Goal: Information Seeking & Learning: Learn about a topic

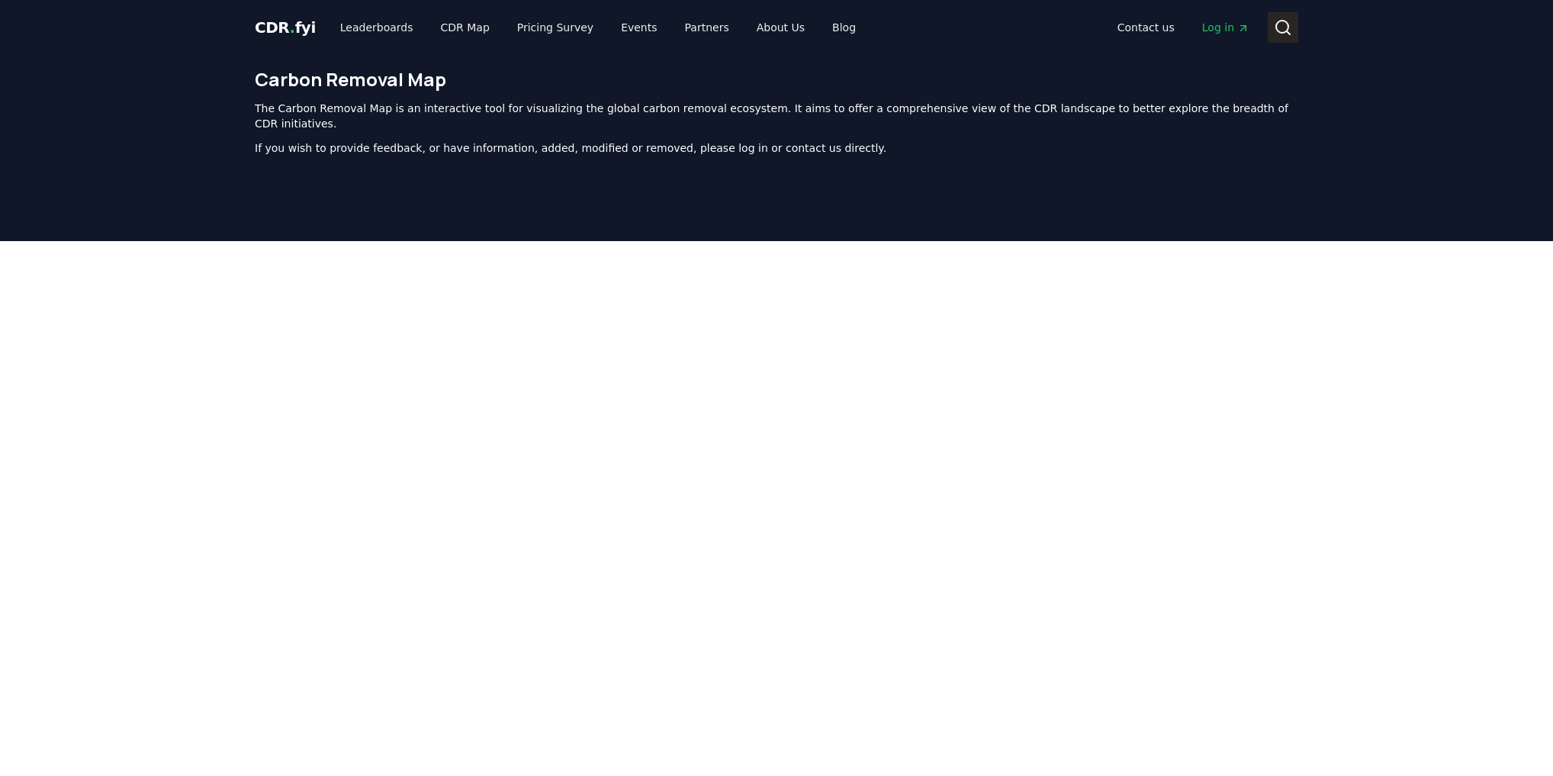
click at [1278, 24] on icon at bounding box center [1283, 27] width 18 height 18
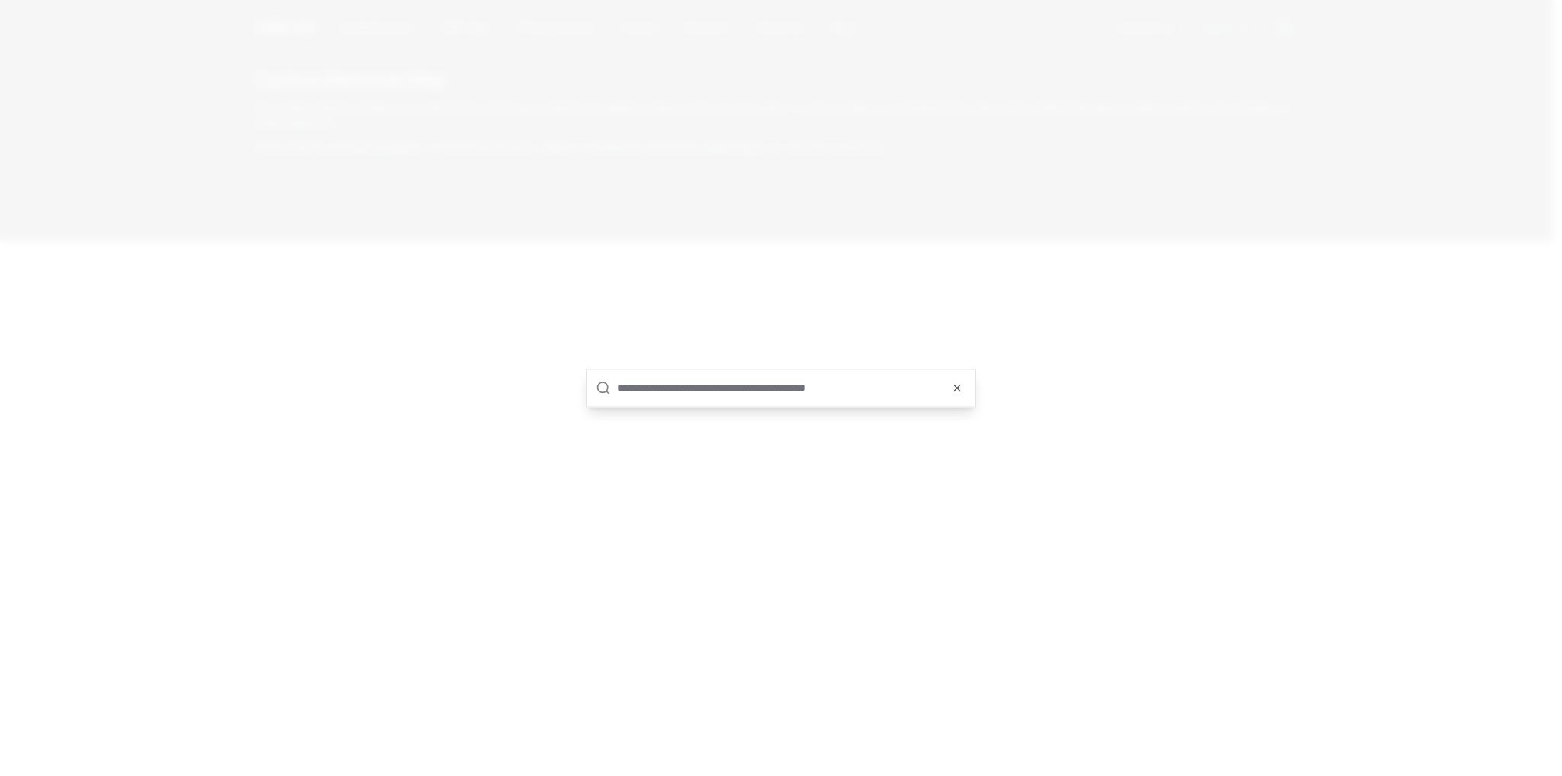
click at [832, 383] on input "text" at bounding box center [791, 387] width 349 height 37
type input "*********"
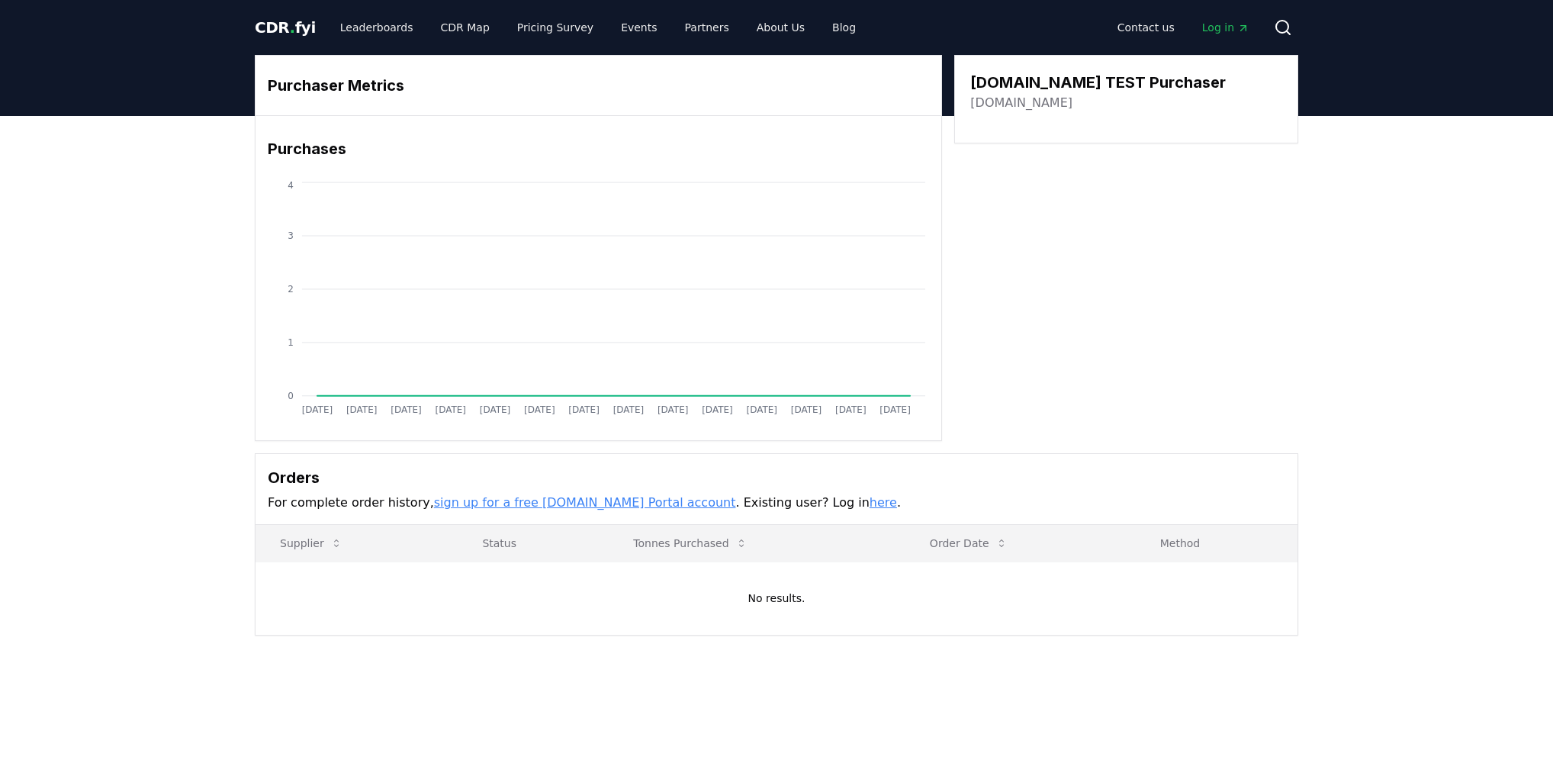
click at [1007, 82] on h3 "CDR.fyi TEST Purchaser" at bounding box center [1098, 82] width 256 height 23
click at [363, 24] on link "Leaderboards" at bounding box center [377, 27] width 98 height 27
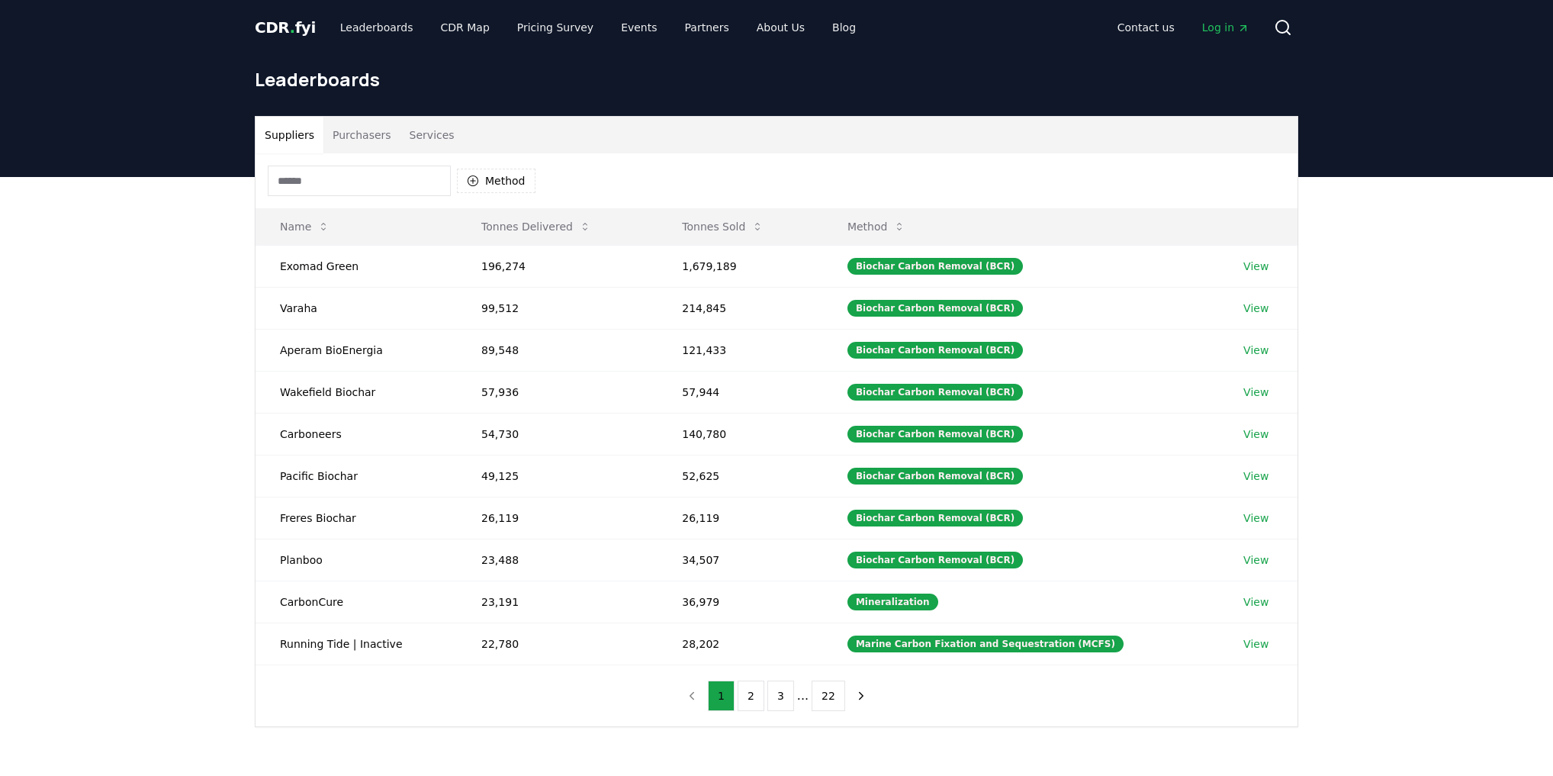
click at [362, 127] on button "Purchasers" at bounding box center [361, 135] width 77 height 37
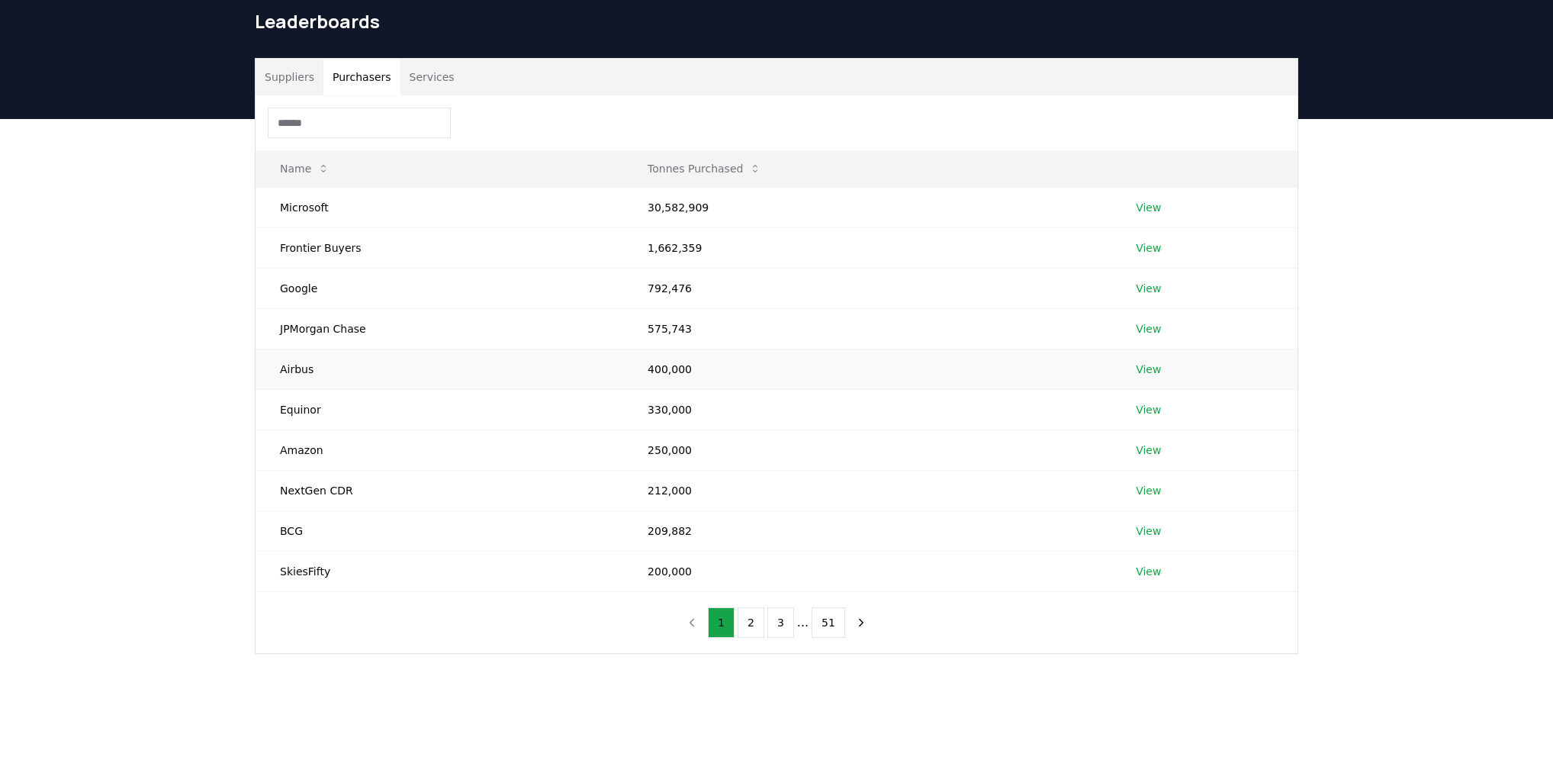
scroll to position [61, 0]
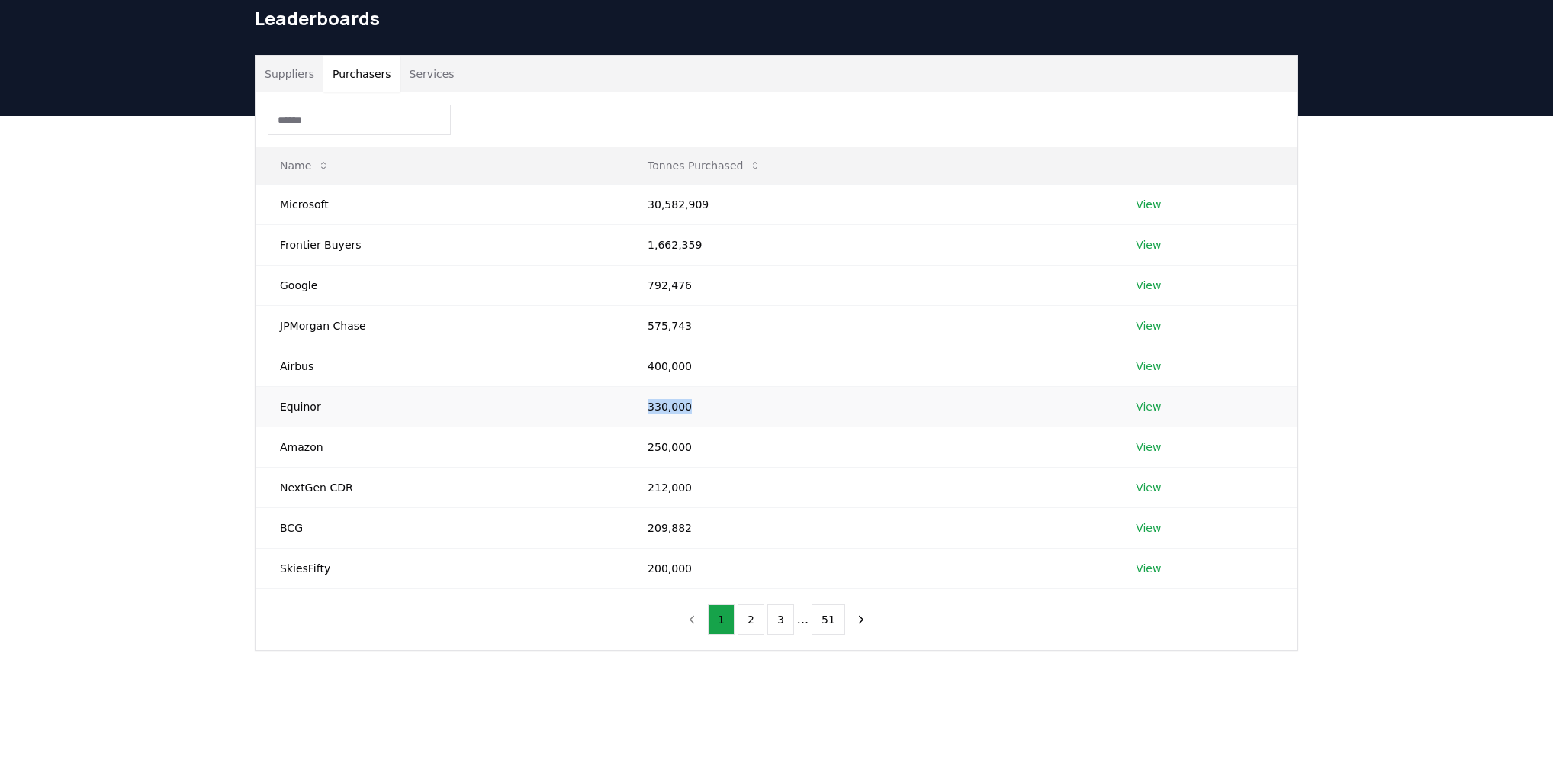
drag, startPoint x: 475, startPoint y: 403, endPoint x: 739, endPoint y: 400, distance: 264.0
click at [739, 400] on tr "Equinor 330,000 View" at bounding box center [777, 406] width 1042 height 40
click at [1149, 402] on link "View" at bounding box center [1148, 406] width 25 height 15
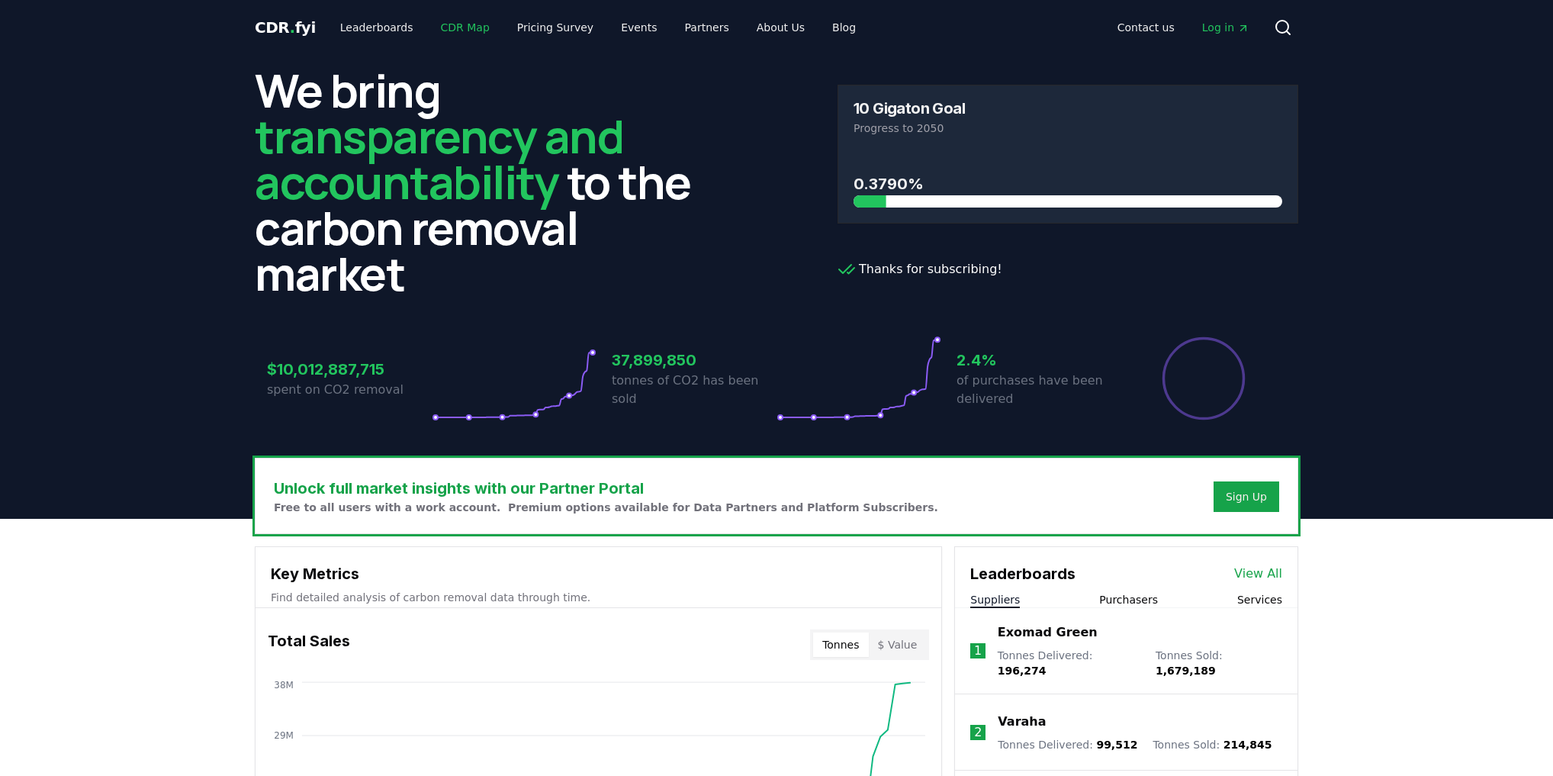
click at [455, 30] on link "CDR Map" at bounding box center [465, 27] width 73 height 27
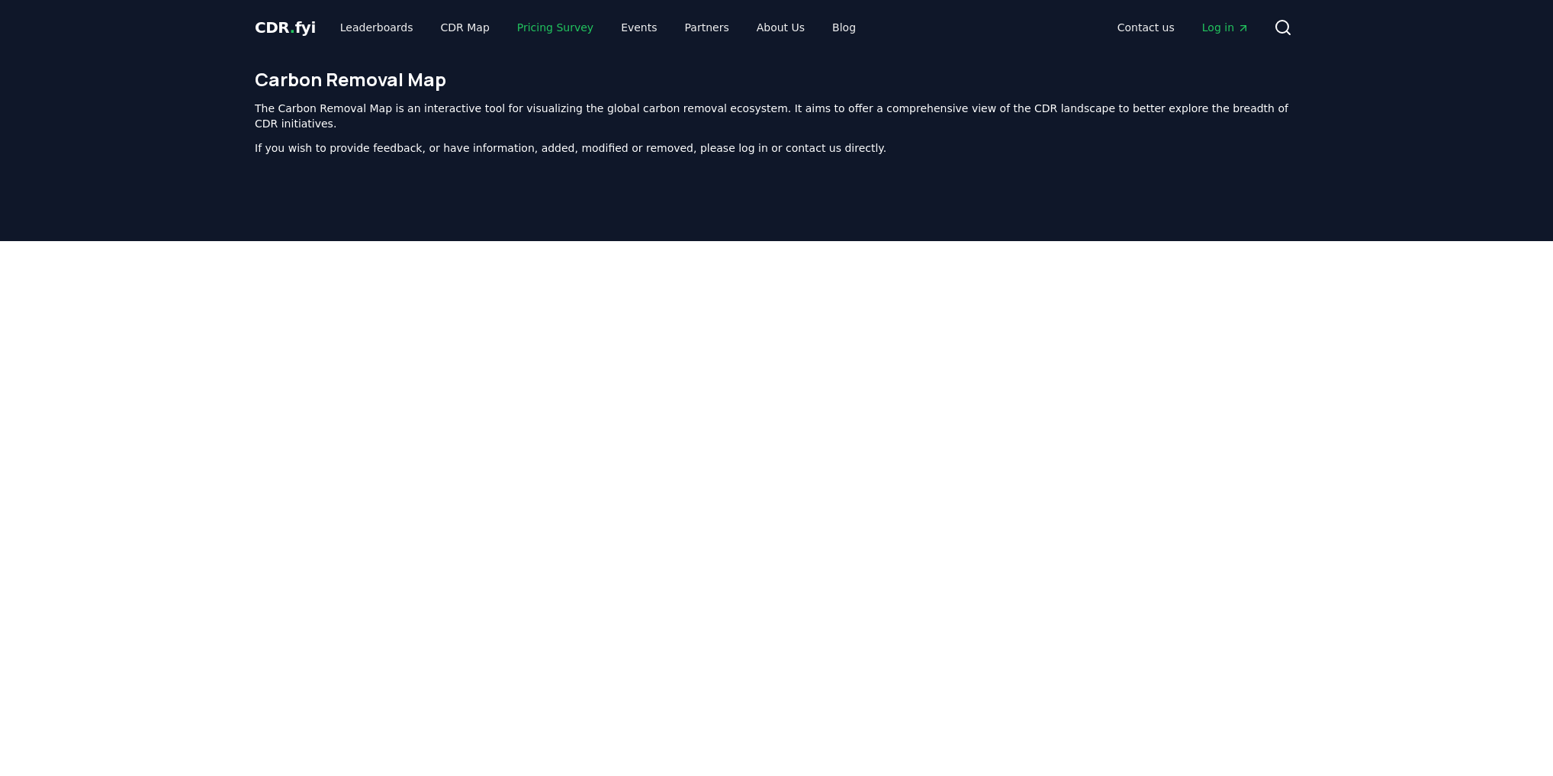
click at [540, 32] on link "Pricing Survey" at bounding box center [555, 27] width 101 height 27
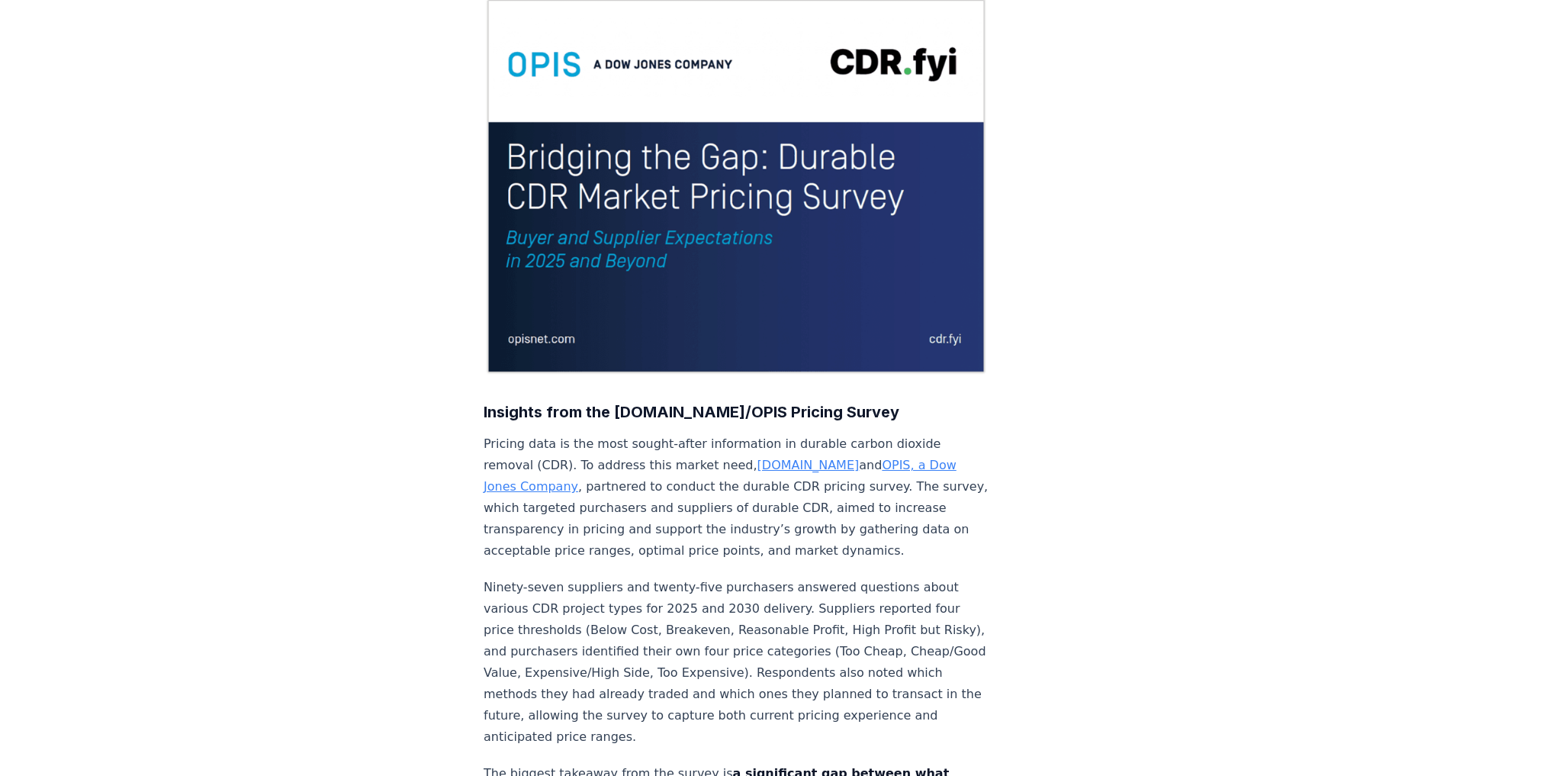
scroll to position [122, 0]
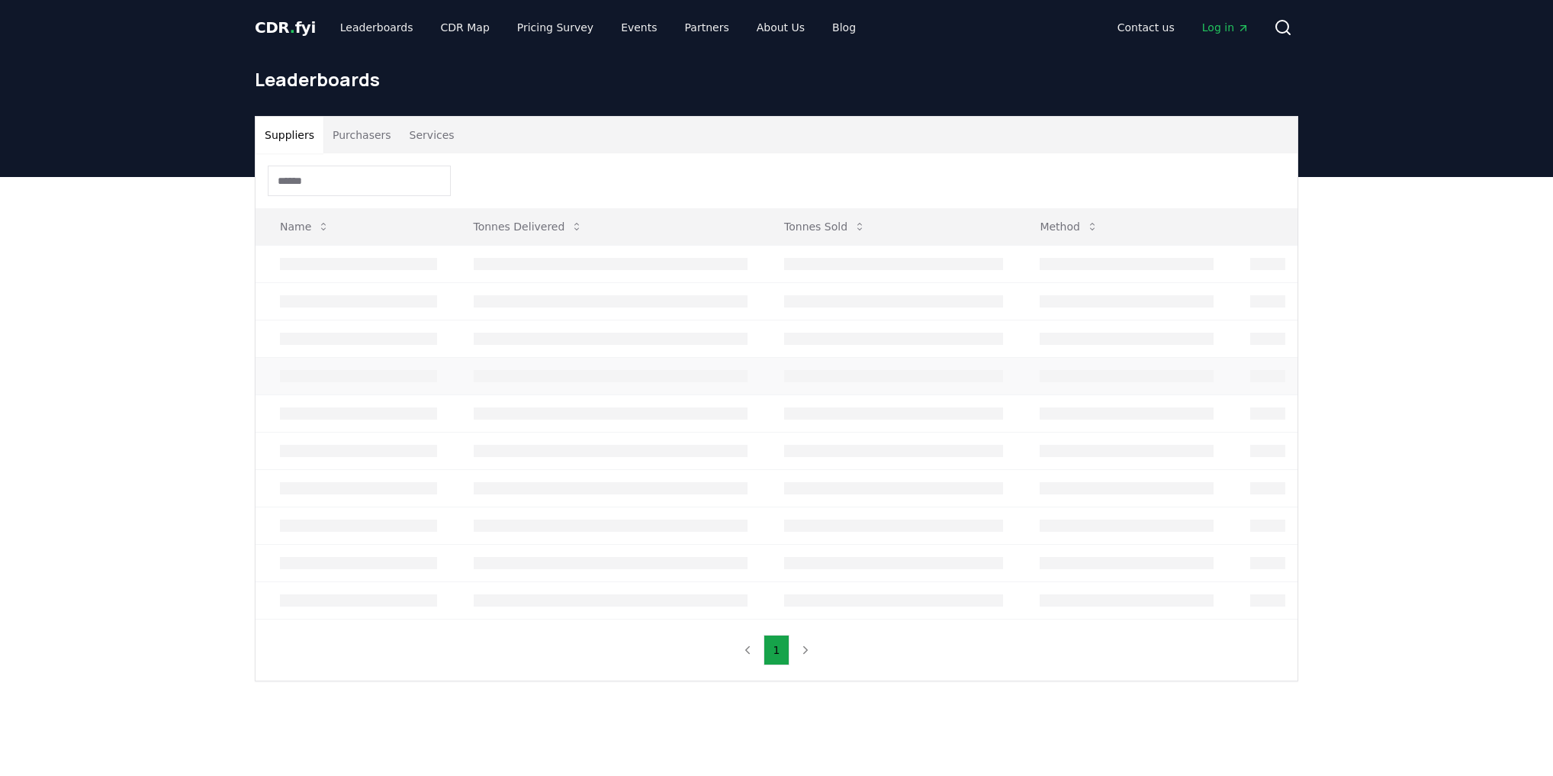
scroll to position [61, 0]
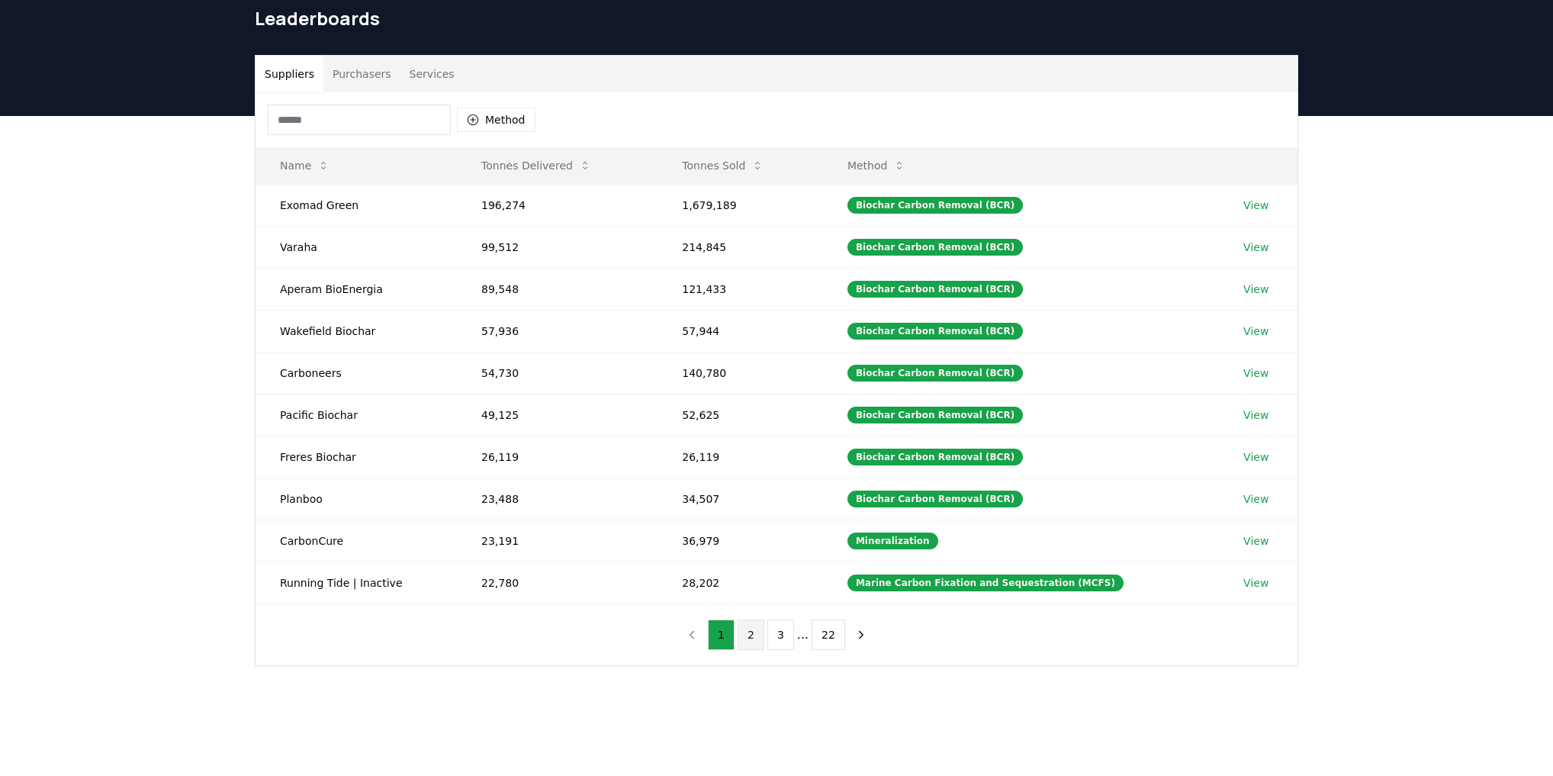
click at [751, 634] on button "2" at bounding box center [751, 634] width 27 height 31
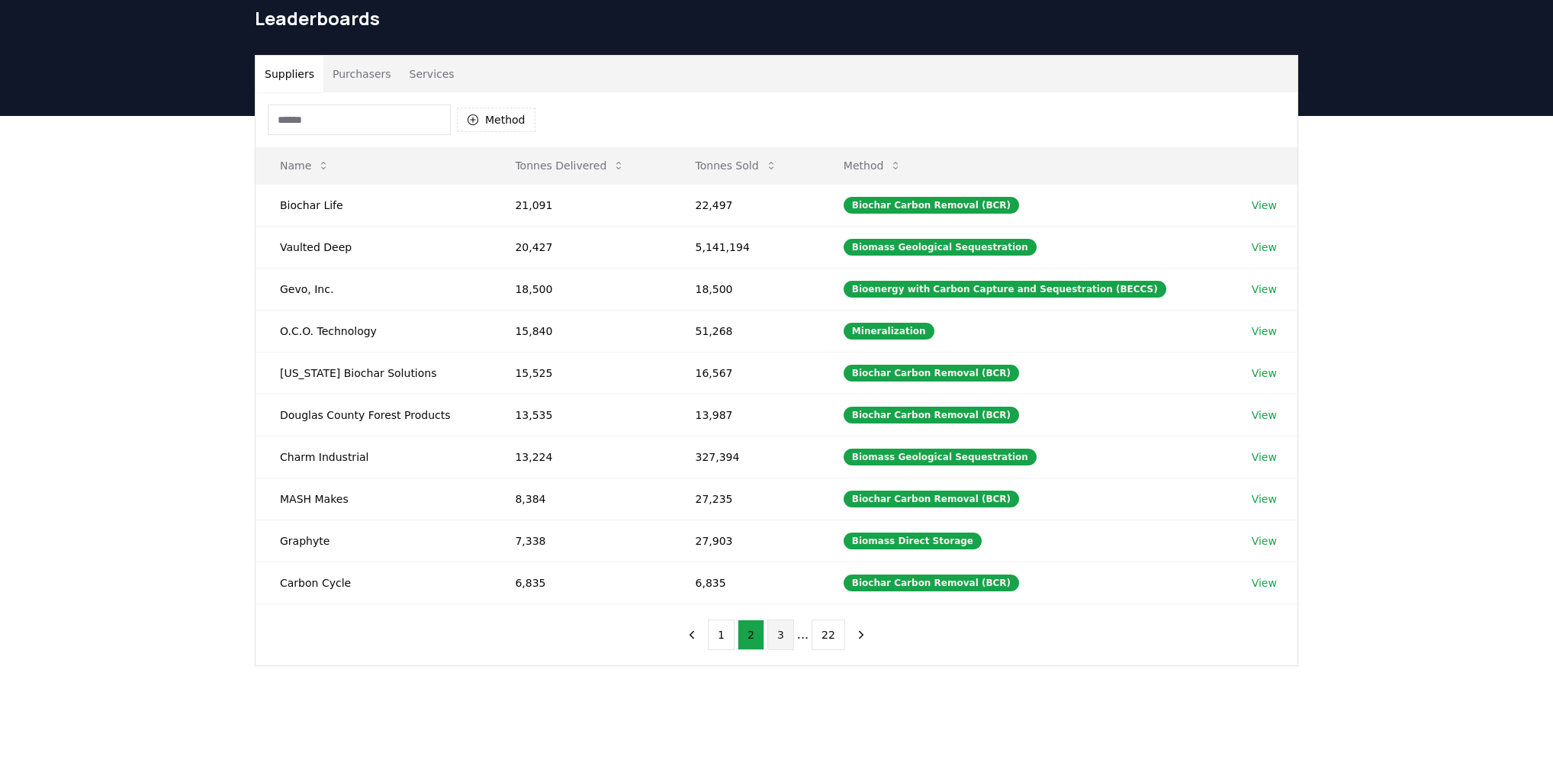
click at [781, 637] on button "3" at bounding box center [780, 634] width 27 height 31
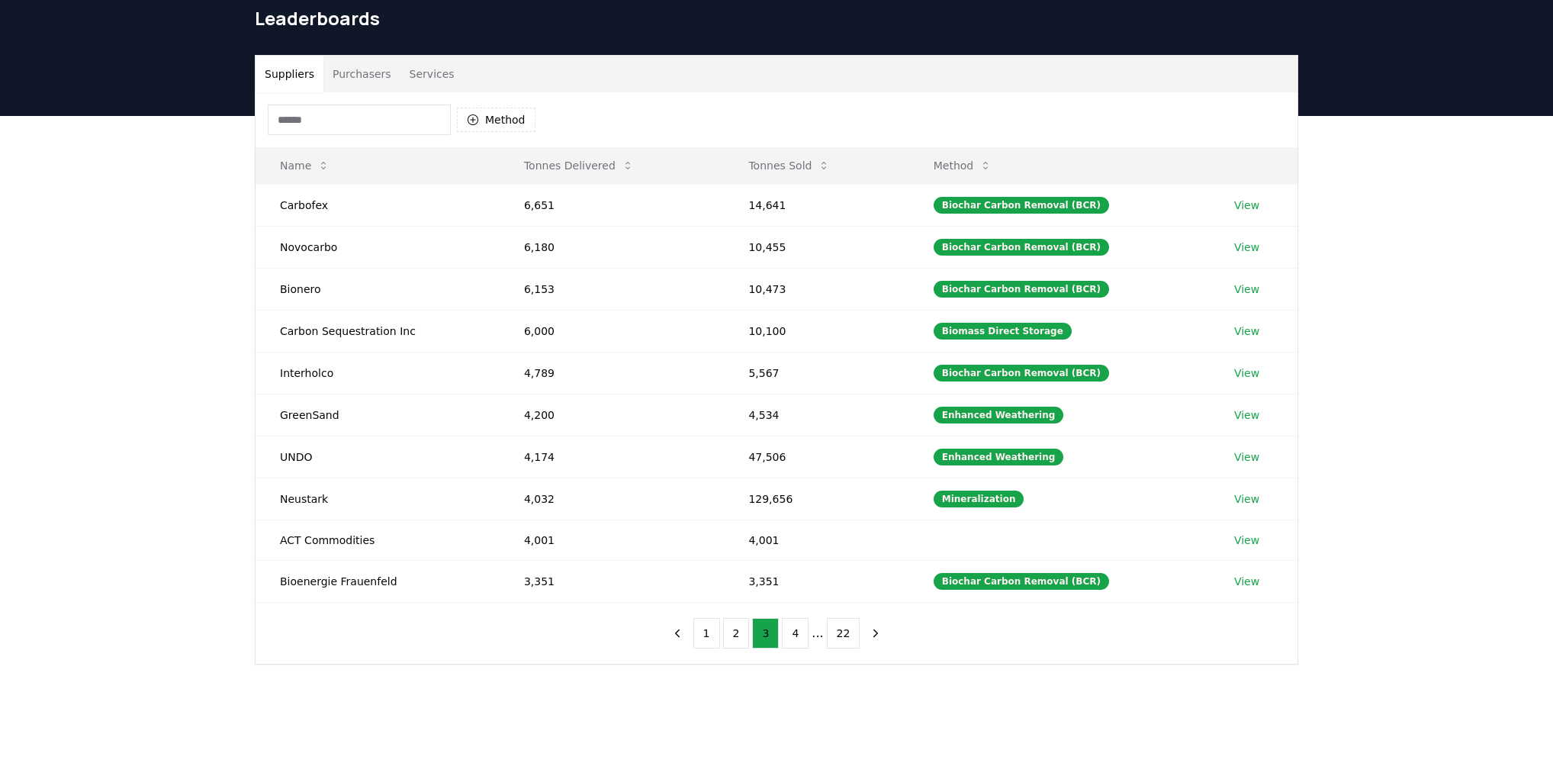
click at [364, 112] on input at bounding box center [359, 120] width 183 height 31
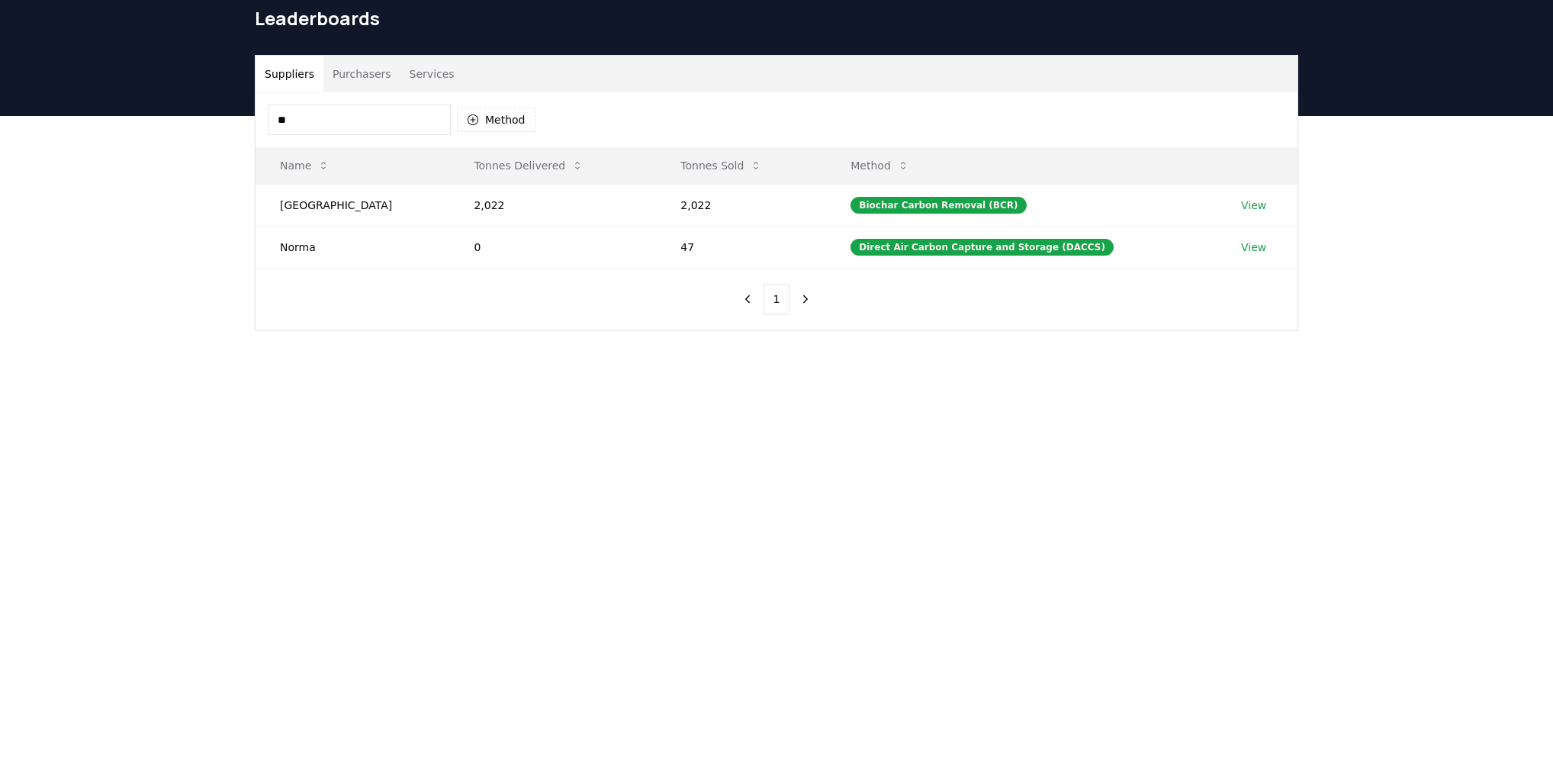
type input "*"
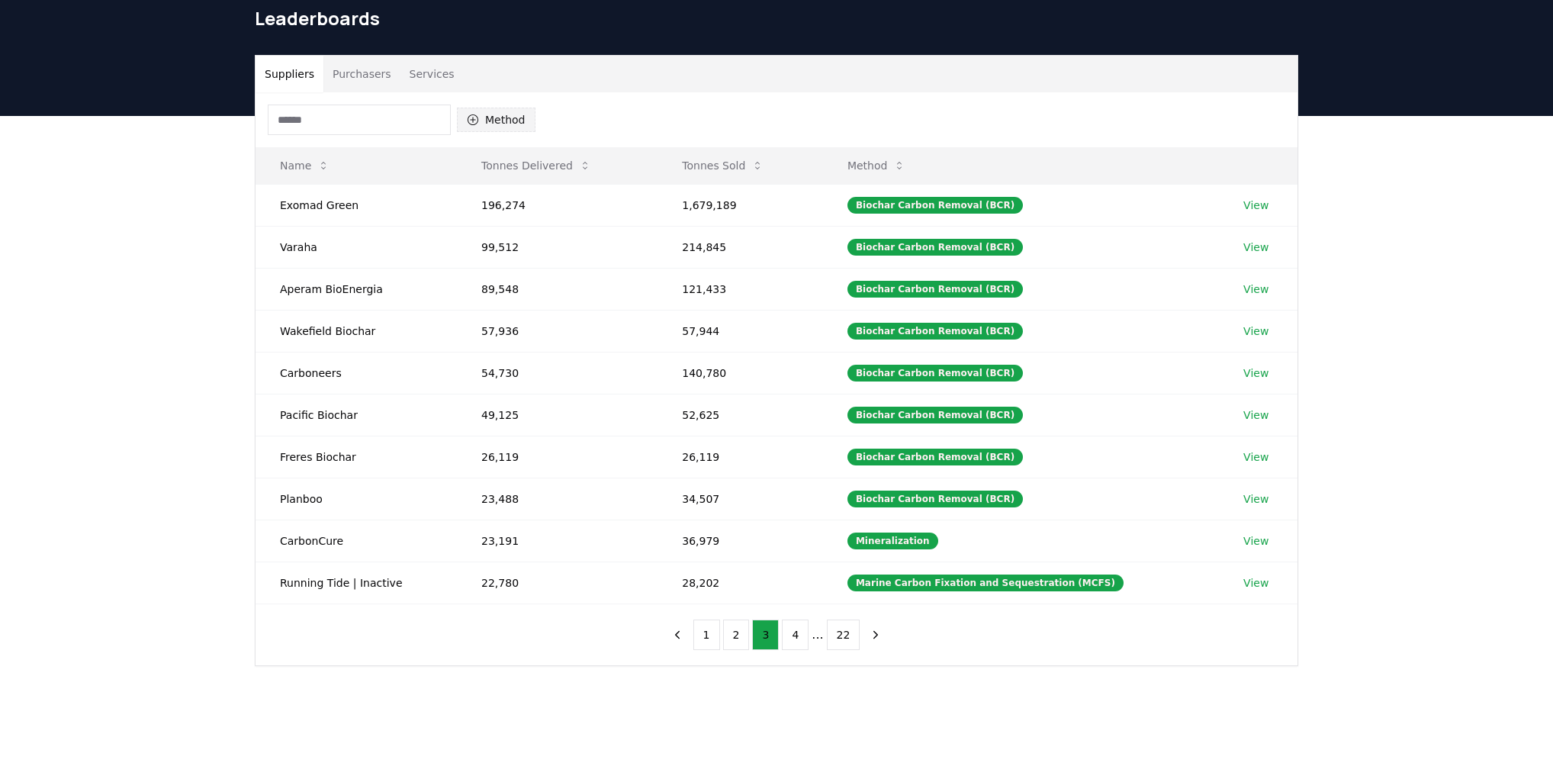
click at [468, 122] on icon "button" at bounding box center [473, 120] width 12 height 12
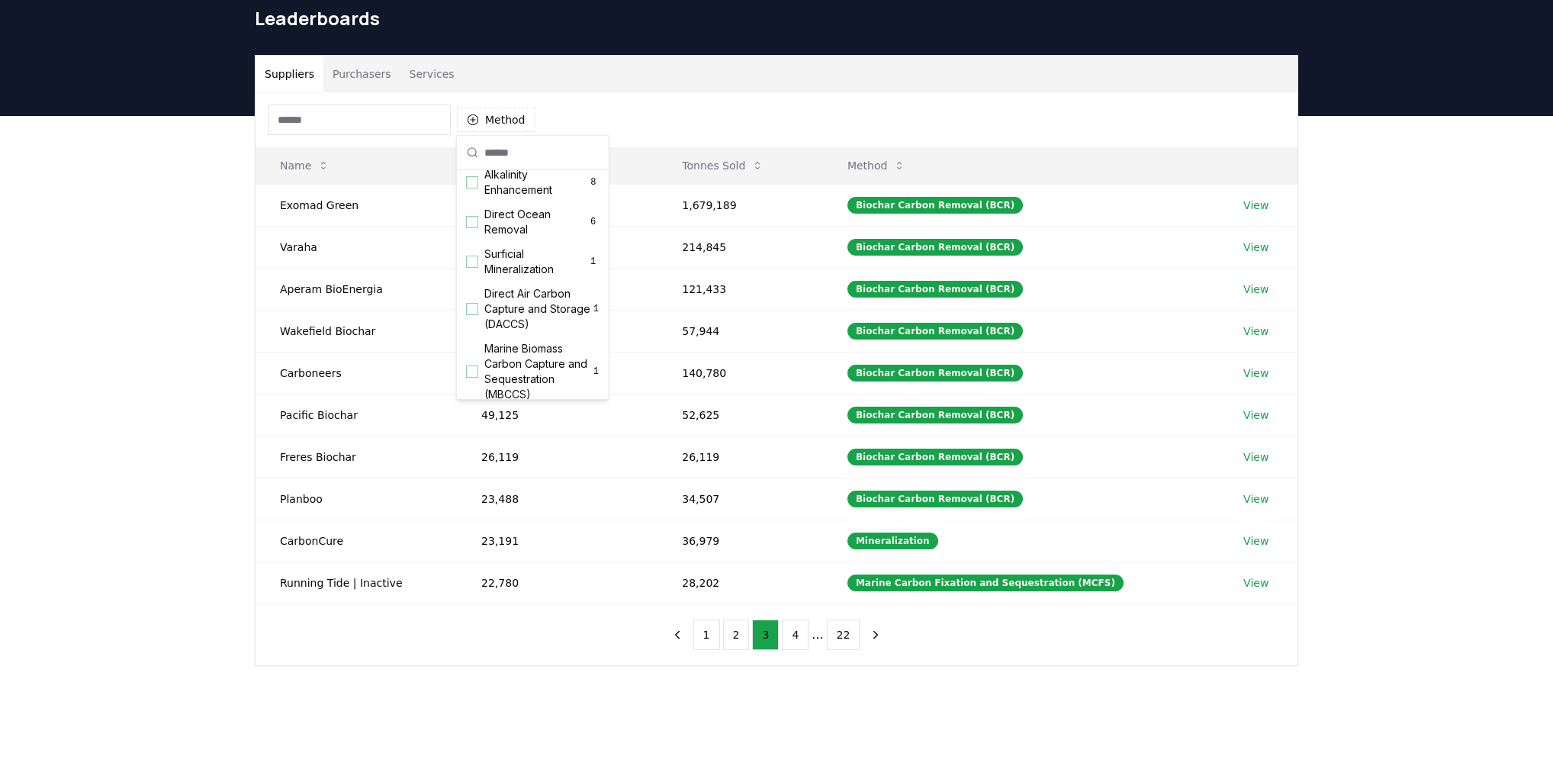
scroll to position [491, 0]
click at [252, 235] on div "Suppliers Purchasers Services Method Name Tonnes Delivered Tonnes Sold Method E…" at bounding box center [777, 360] width 1068 height 611
